Goal: Information Seeking & Learning: Learn about a topic

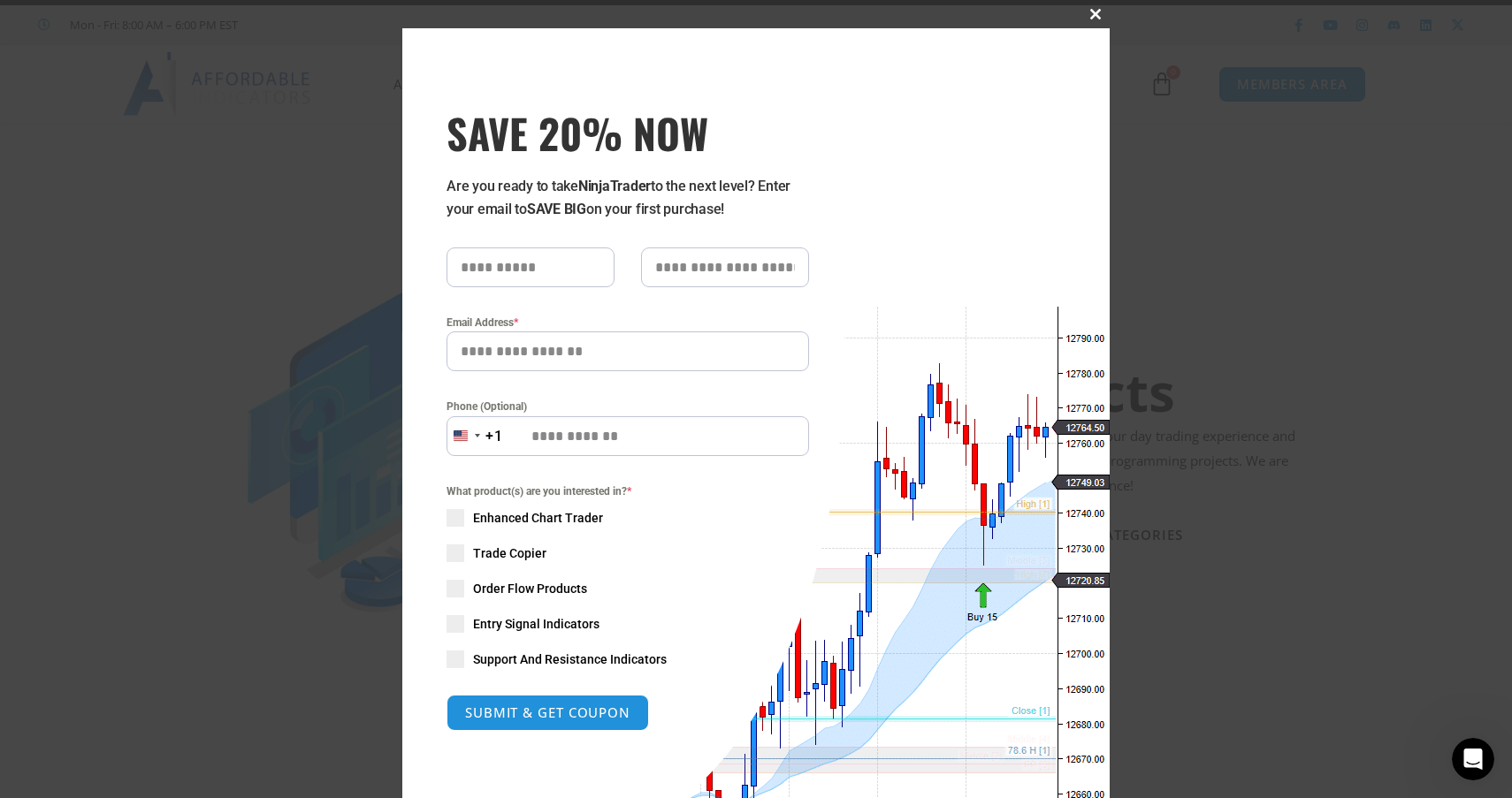
click at [1089, 15] on span at bounding box center [1095, 15] width 29 height 11
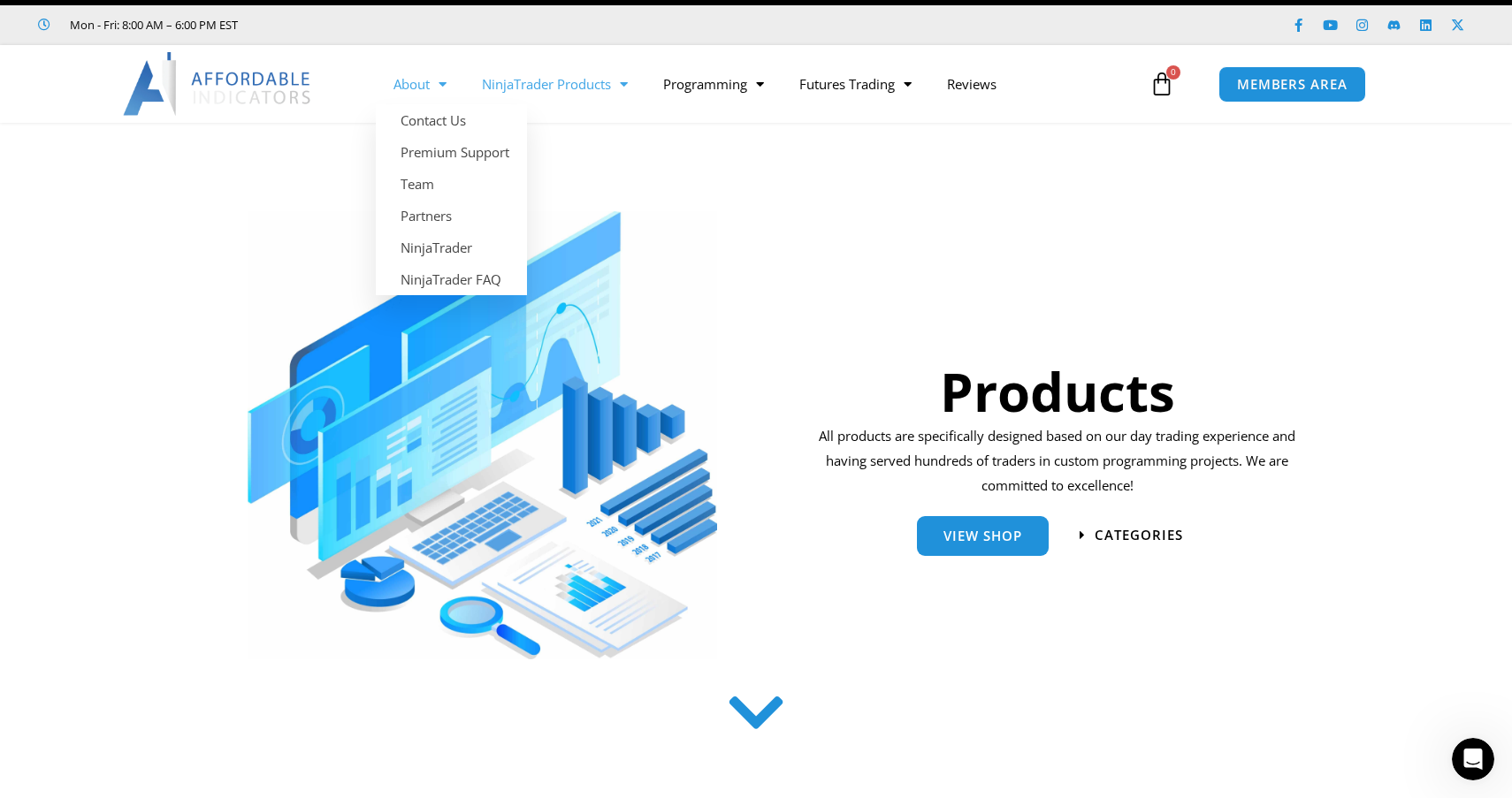
click at [436, 81] on span "Menu" at bounding box center [438, 85] width 17 height 31
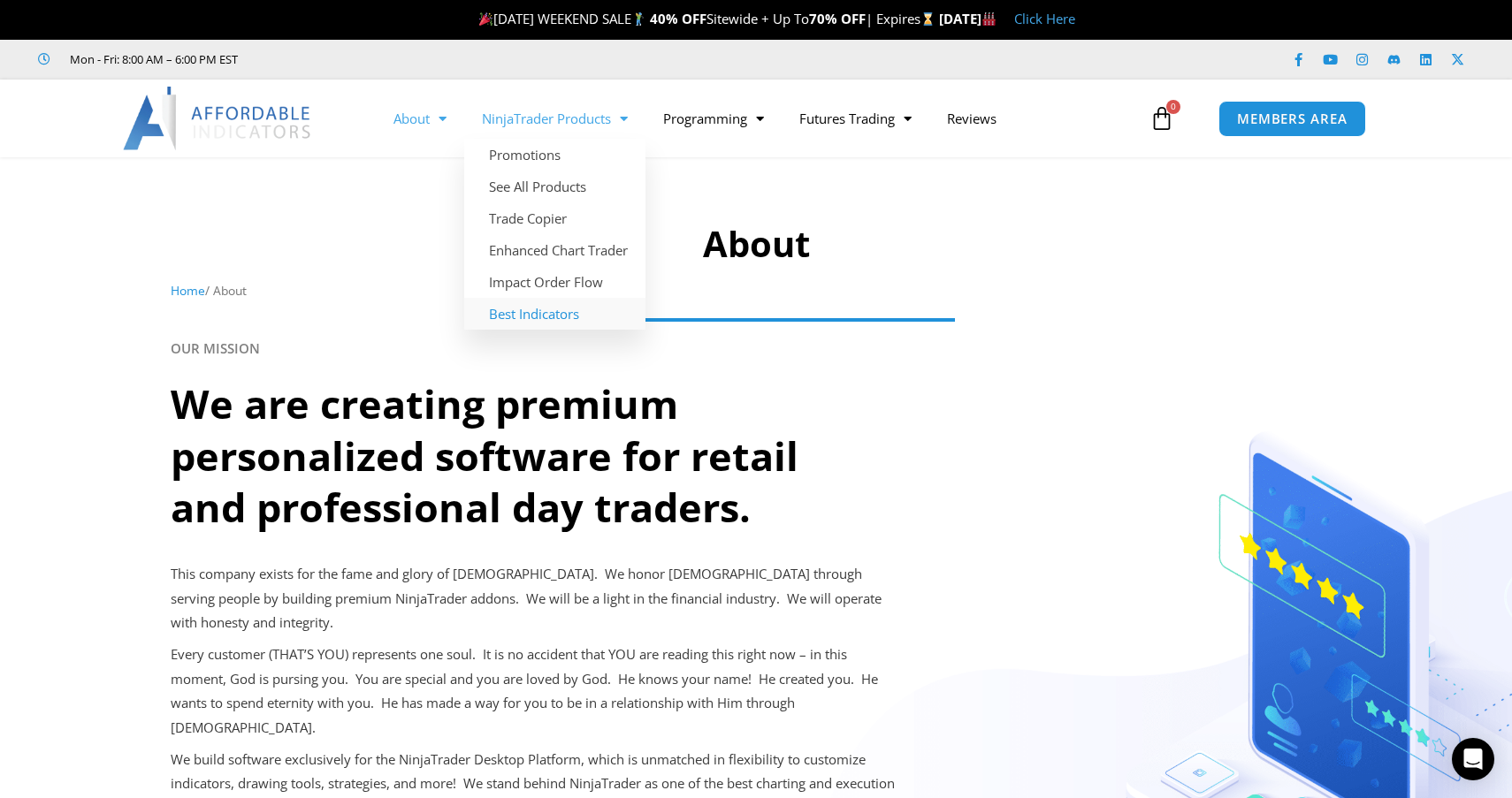
click at [537, 319] on link "Best Indicators" at bounding box center [555, 313] width 182 height 32
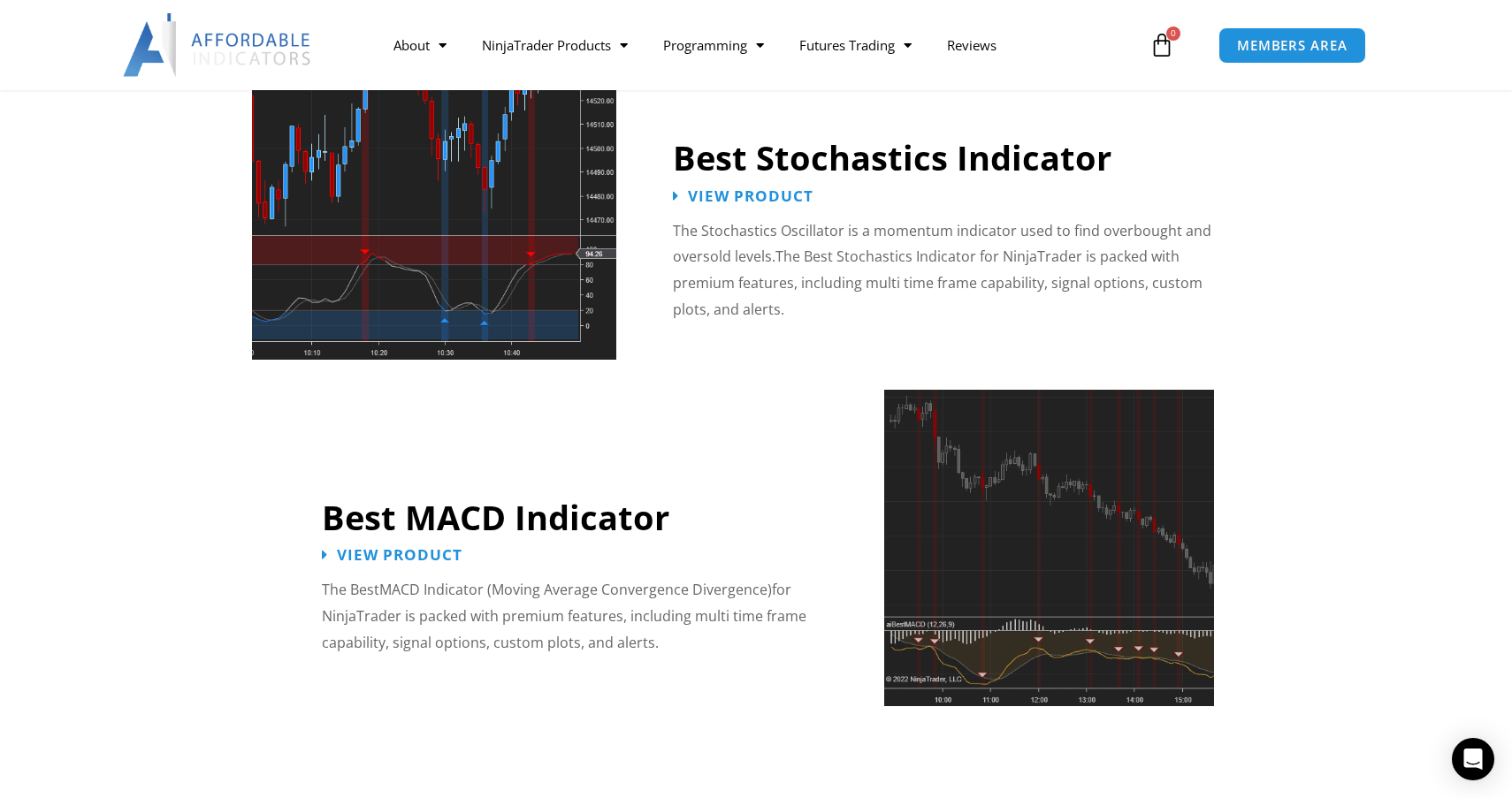
scroll to position [3622, 0]
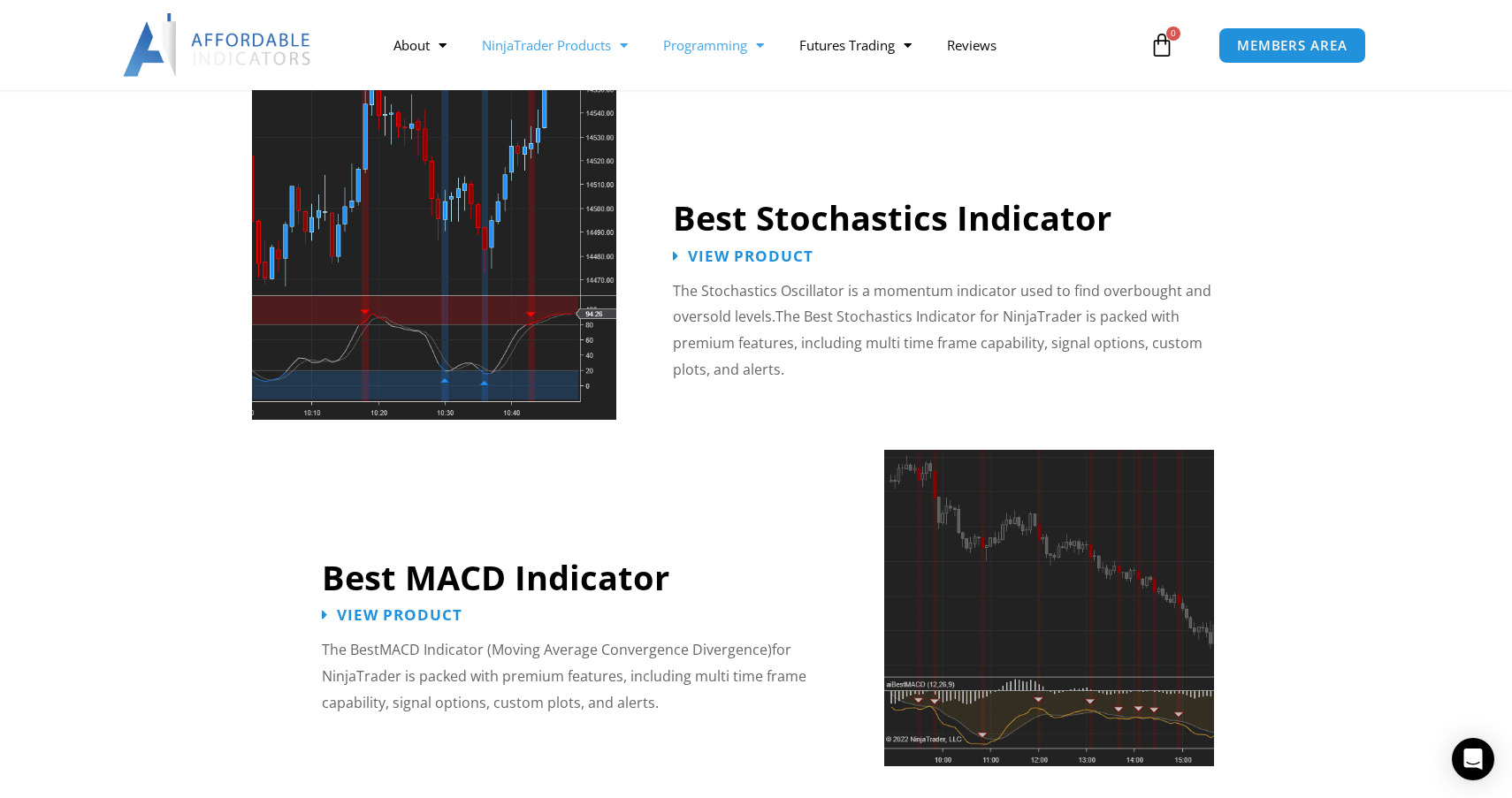
click at [739, 53] on link "Programming" at bounding box center [714, 45] width 136 height 41
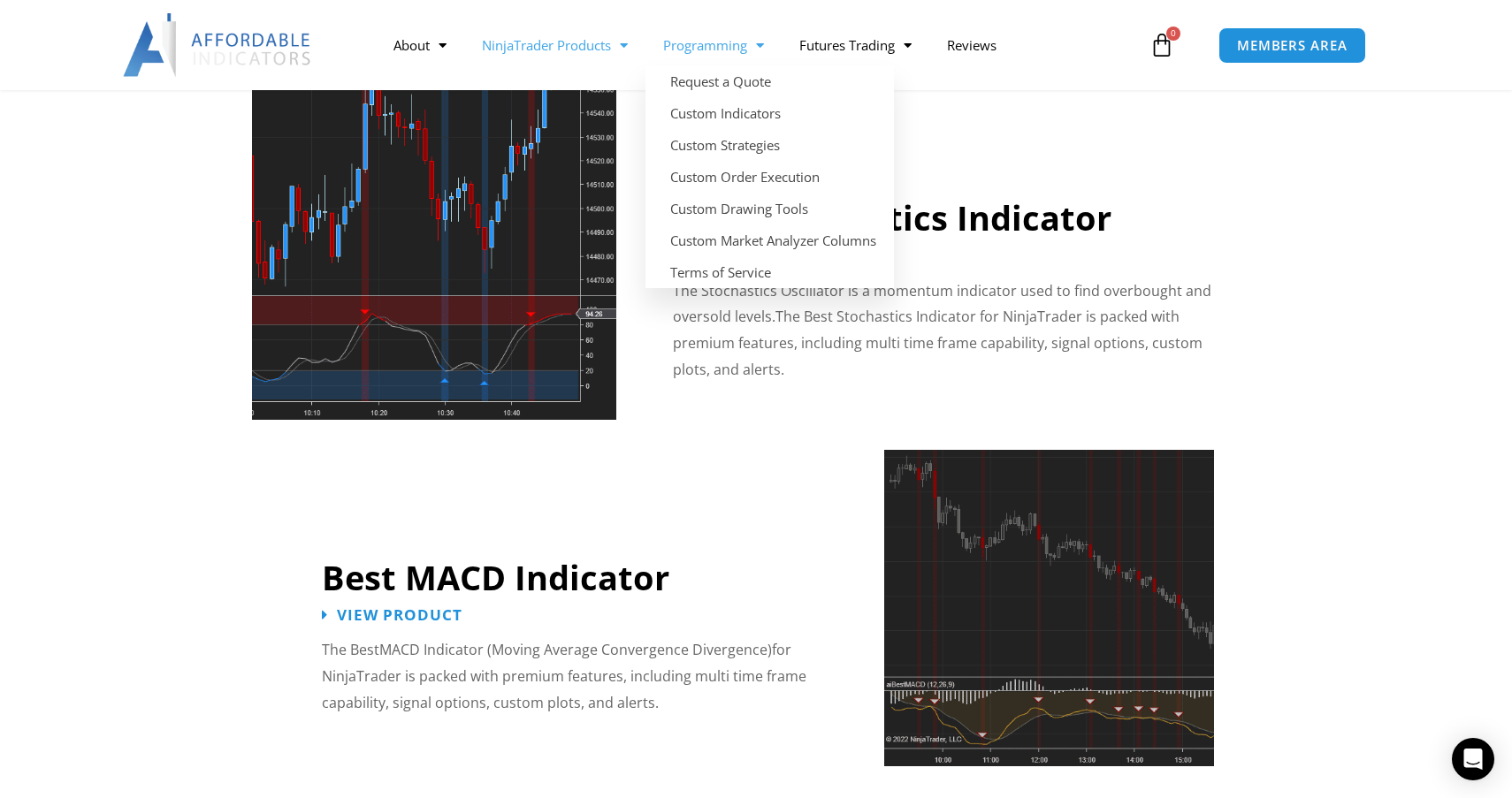
click at [591, 42] on link "NinjaTrader Products" at bounding box center [555, 45] width 182 height 41
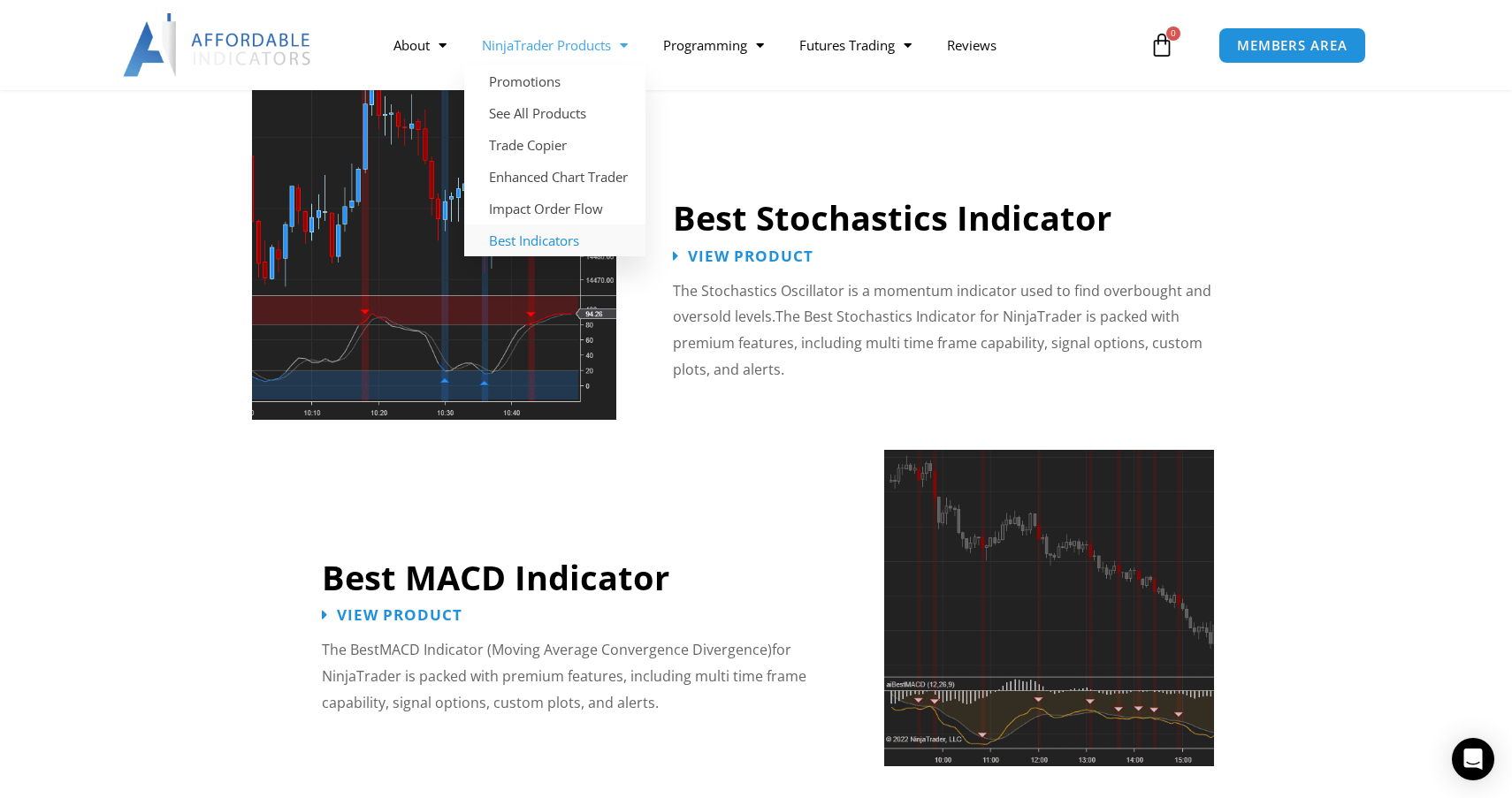
click at [549, 240] on link "Best Indicators" at bounding box center [555, 241] width 182 height 32
